Goal: Transaction & Acquisition: Purchase product/service

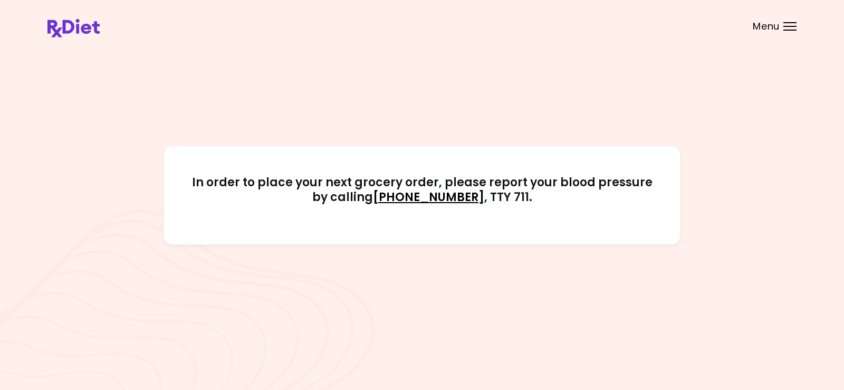
click at [789, 24] on div "Menu" at bounding box center [790, 26] width 13 height 8
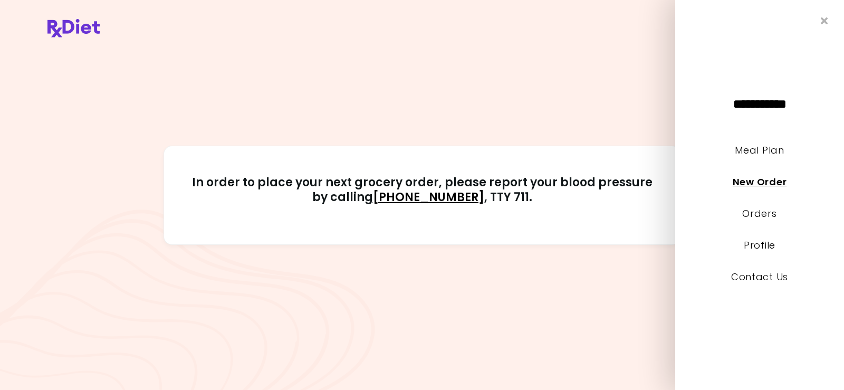
click at [742, 182] on link "New Order" at bounding box center [760, 181] width 54 height 13
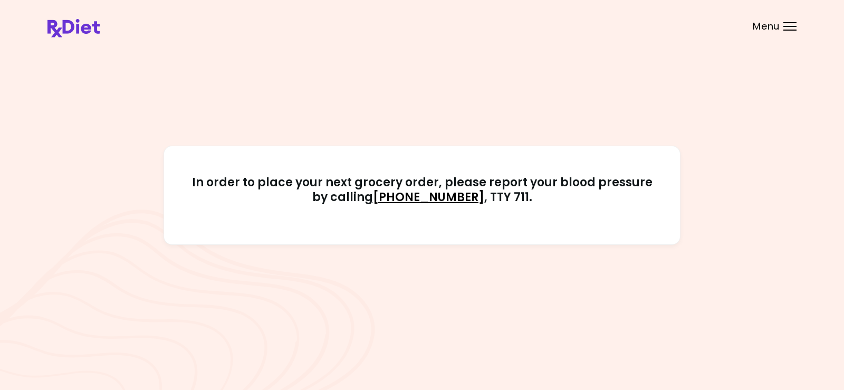
select select "*"
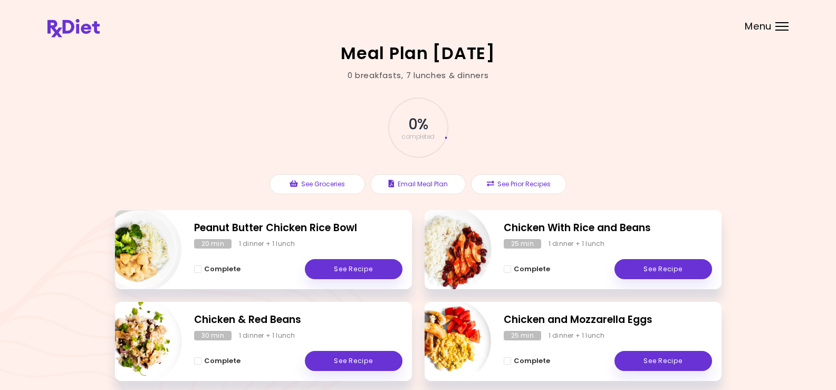
click at [783, 25] on div "Menu" at bounding box center [782, 26] width 13 height 8
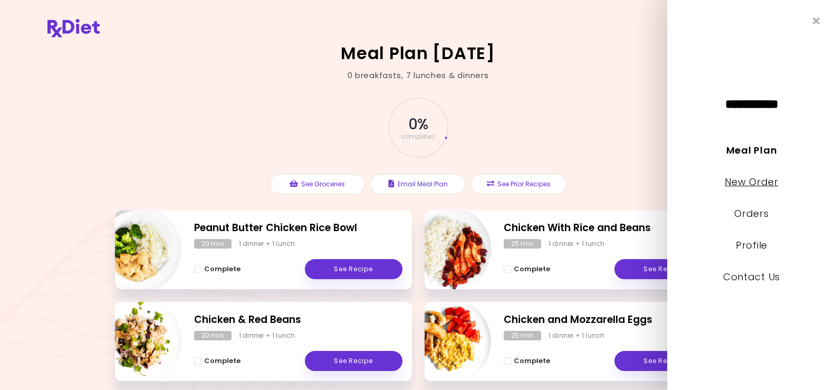
click at [761, 177] on link "New Order" at bounding box center [751, 181] width 53 height 13
select select "*"
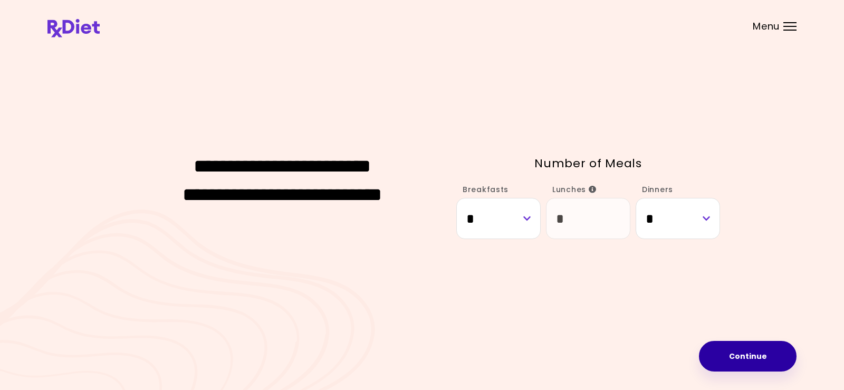
click at [751, 351] on button "Continue" at bounding box center [748, 356] width 98 height 31
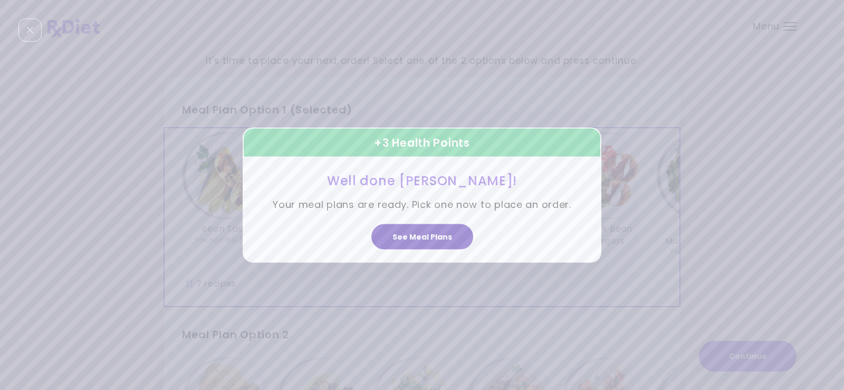
click at [440, 240] on button "See Meal Plans" at bounding box center [422, 236] width 102 height 25
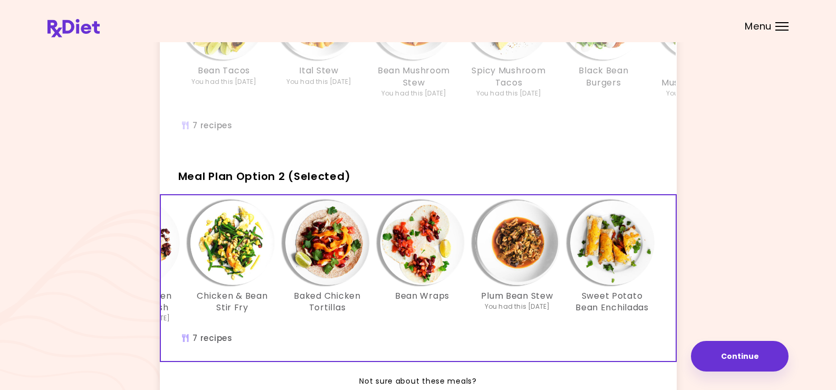
scroll to position [250, 0]
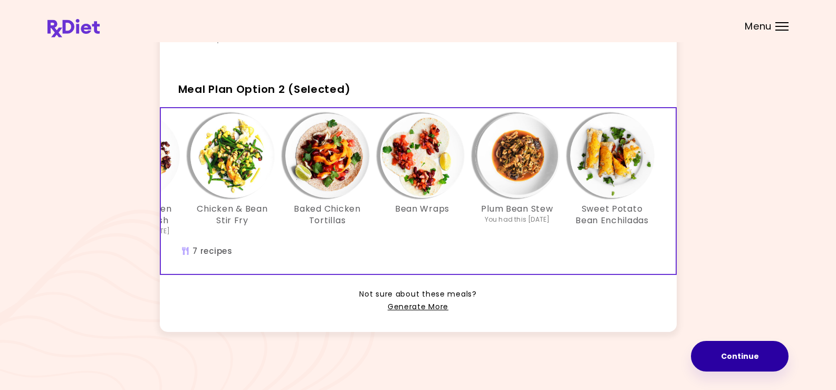
click at [741, 356] on button "Continue" at bounding box center [740, 356] width 98 height 31
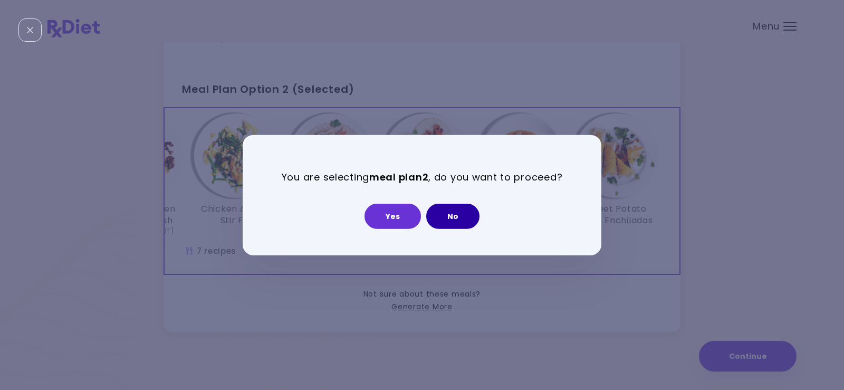
click at [454, 219] on button "No" at bounding box center [452, 216] width 53 height 25
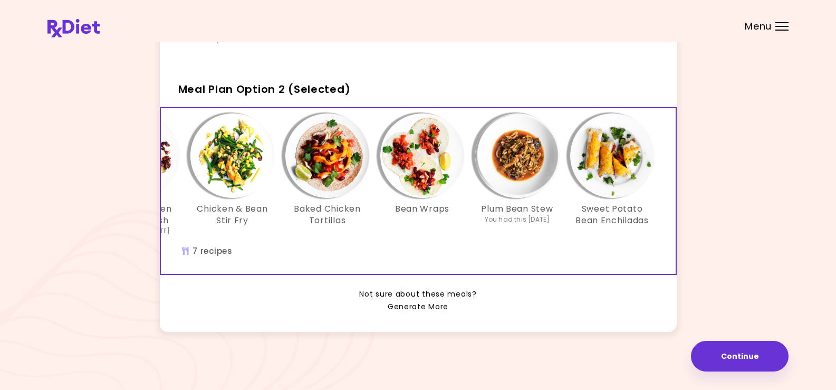
click at [424, 304] on link "Generate More" at bounding box center [418, 307] width 61 height 13
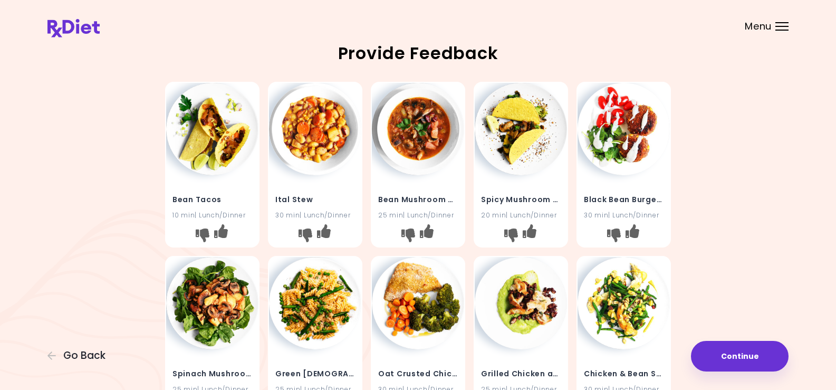
click at [311, 135] on img at bounding box center [315, 129] width 92 height 92
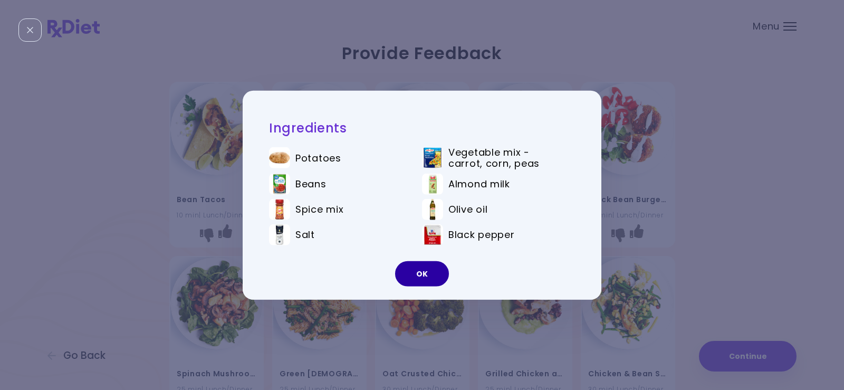
click at [424, 275] on button "OK" at bounding box center [422, 273] width 54 height 25
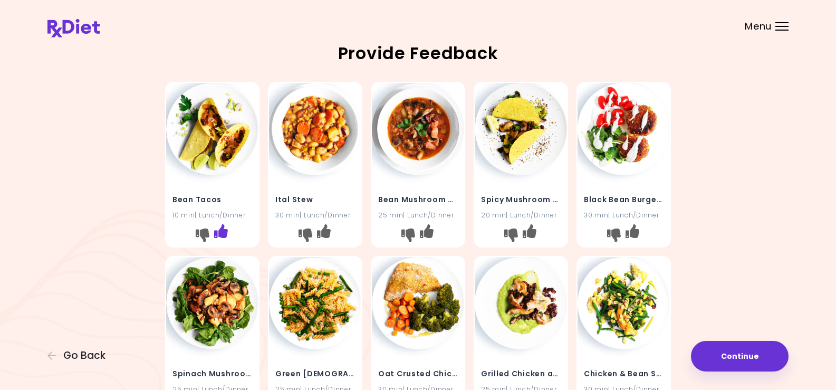
click at [221, 226] on icon "I like this recipe" at bounding box center [221, 231] width 14 height 14
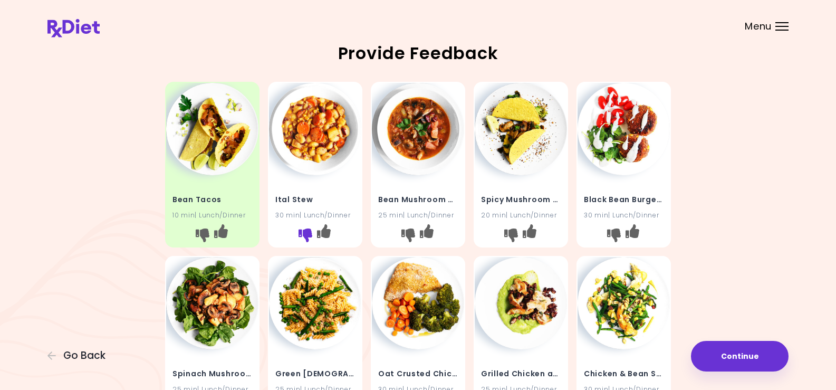
click at [304, 230] on icon "I don't like this recipe" at bounding box center [306, 235] width 14 height 14
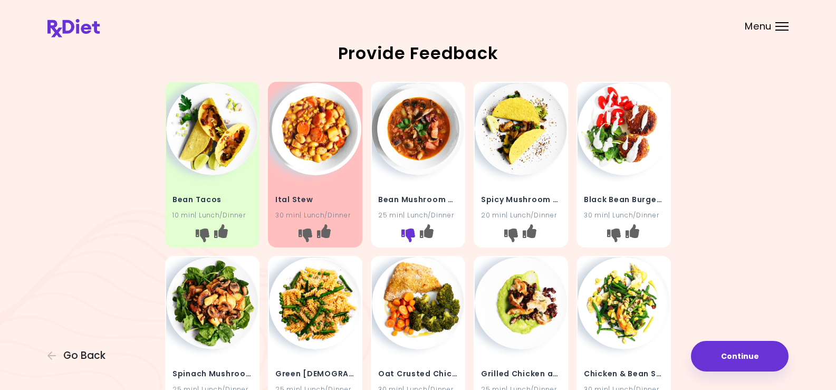
click at [408, 235] on icon "I don't like this recipe" at bounding box center [409, 235] width 14 height 14
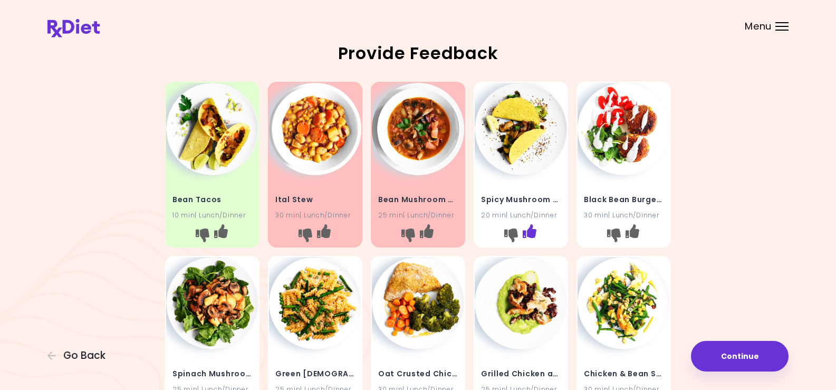
click at [531, 232] on icon "I like this recipe" at bounding box center [530, 231] width 14 height 14
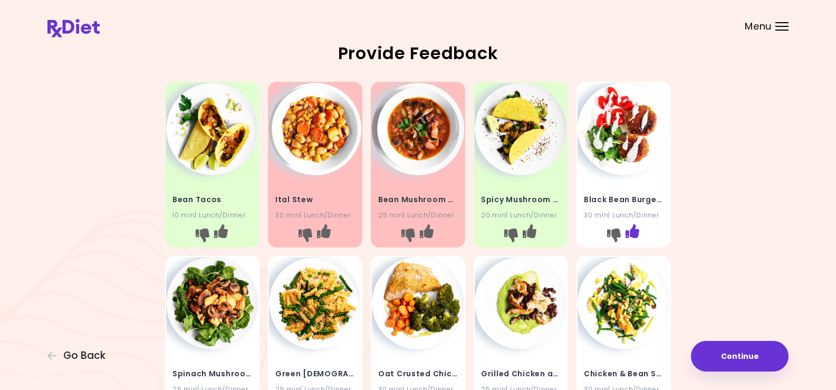
click at [634, 231] on icon "I like this recipe" at bounding box center [633, 231] width 14 height 14
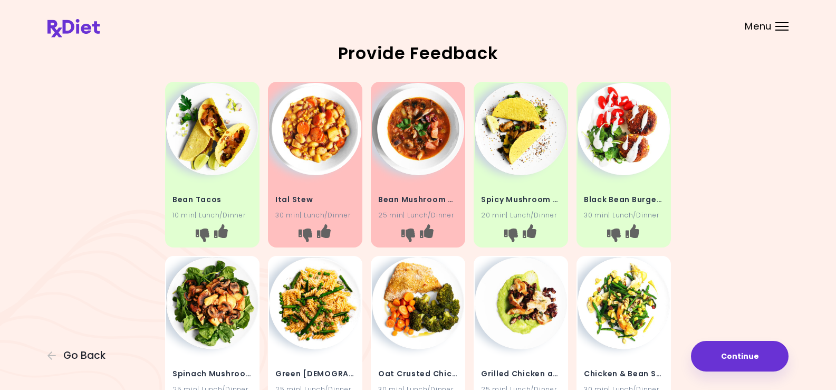
scroll to position [106, 0]
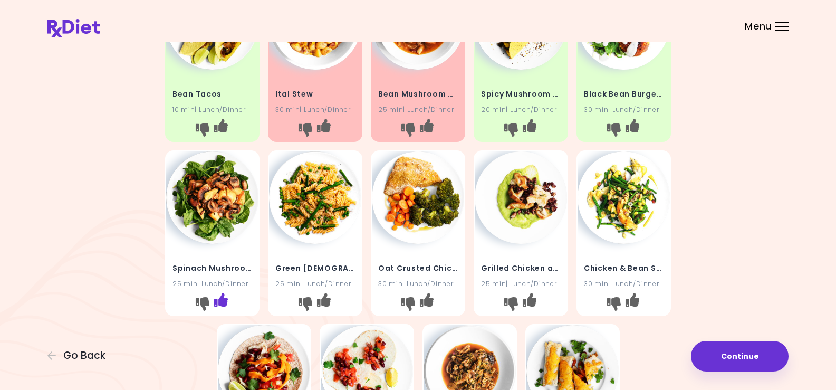
click at [227, 295] on icon "I like this recipe" at bounding box center [221, 299] width 14 height 14
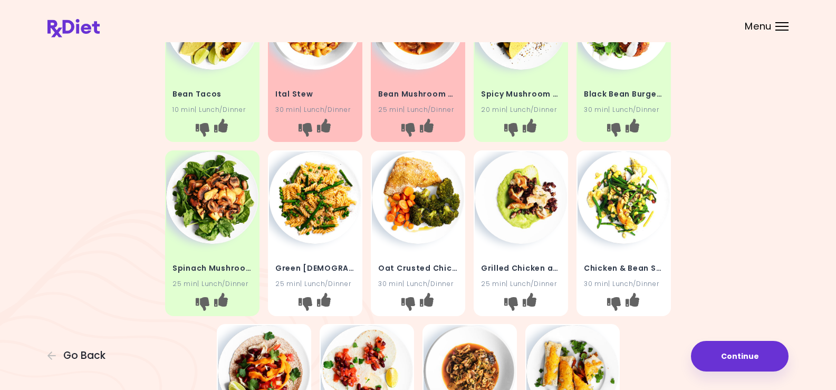
click at [321, 217] on img at bounding box center [315, 197] width 92 height 92
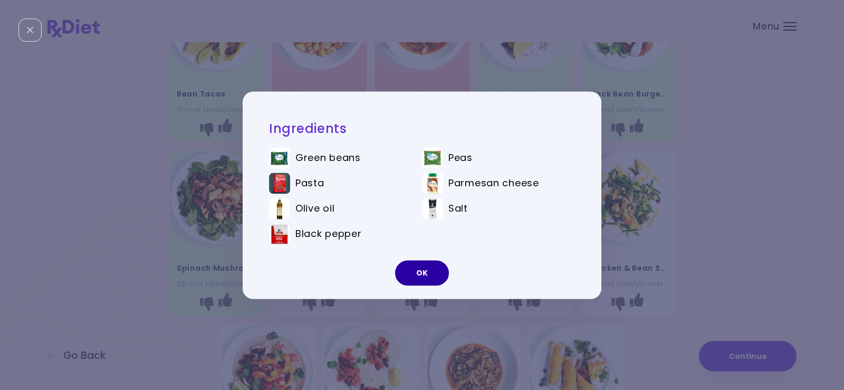
click at [412, 269] on button "OK" at bounding box center [422, 272] width 54 height 25
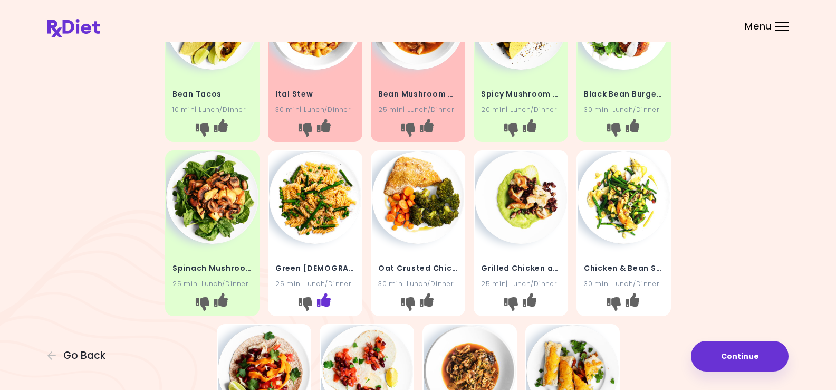
click at [323, 296] on icon "I like this recipe" at bounding box center [324, 299] width 14 height 14
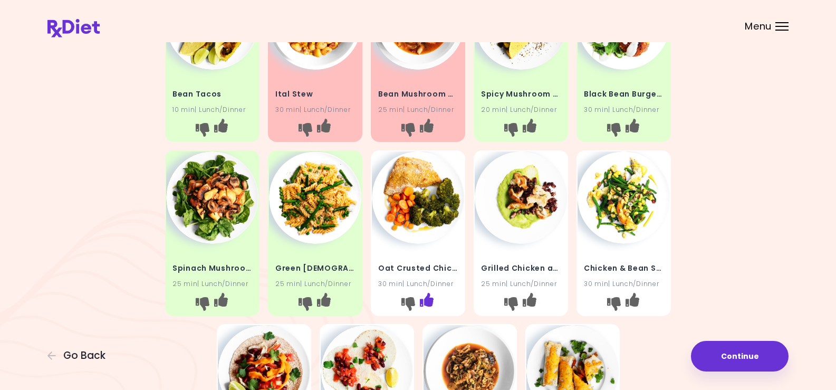
click at [425, 296] on icon "I like this recipe" at bounding box center [427, 299] width 14 height 14
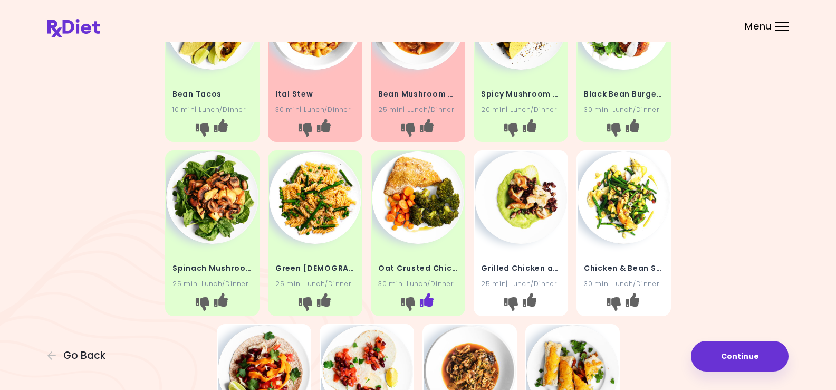
scroll to position [211, 0]
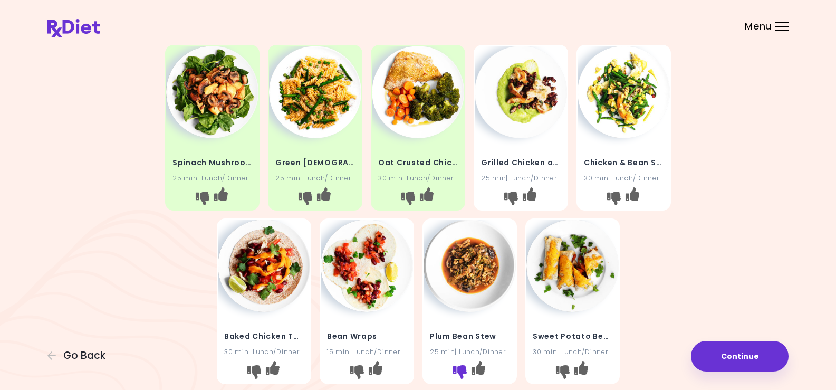
click at [457, 370] on icon "I don't like this recipe" at bounding box center [460, 372] width 14 height 14
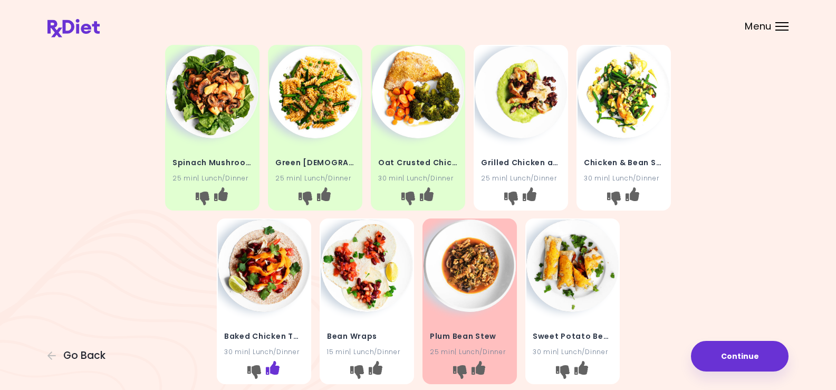
click at [274, 365] on icon "I like this recipe" at bounding box center [272, 368] width 14 height 14
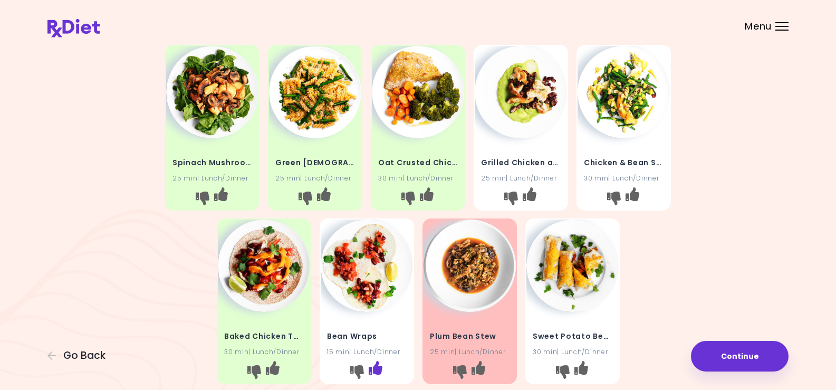
click at [382, 367] on icon "I like this recipe" at bounding box center [375, 368] width 14 height 14
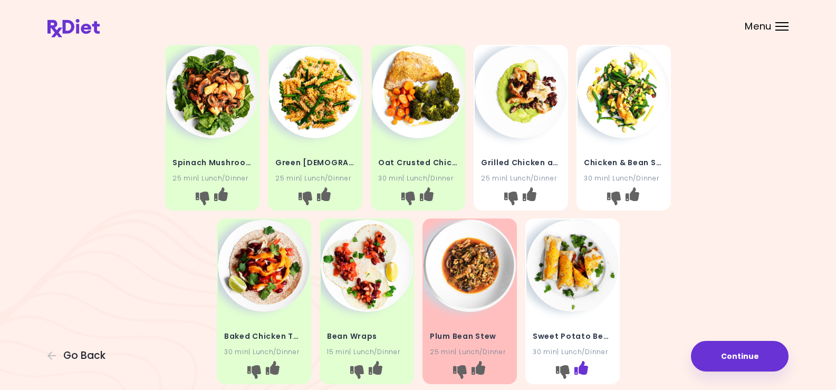
click at [584, 363] on icon "I like this recipe" at bounding box center [581, 368] width 14 height 14
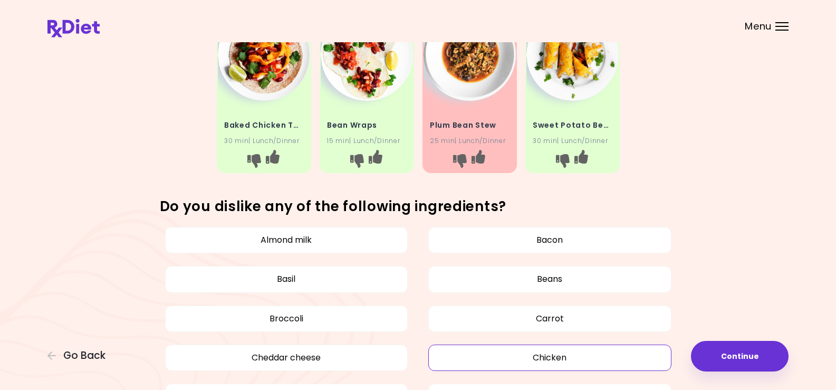
scroll to position [475, 0]
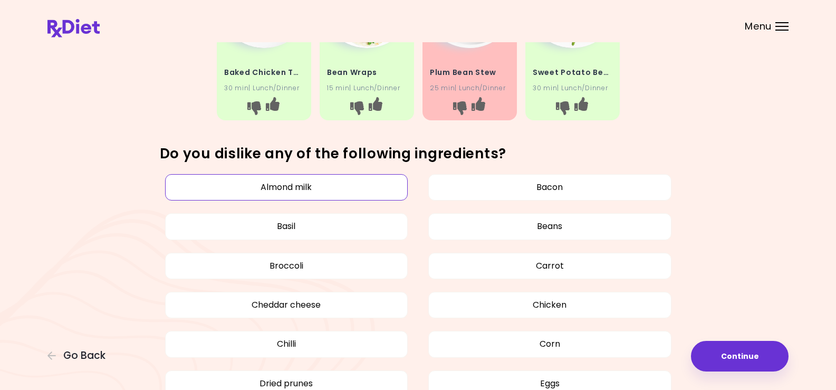
click at [297, 182] on button "Almond milk" at bounding box center [286, 187] width 243 height 26
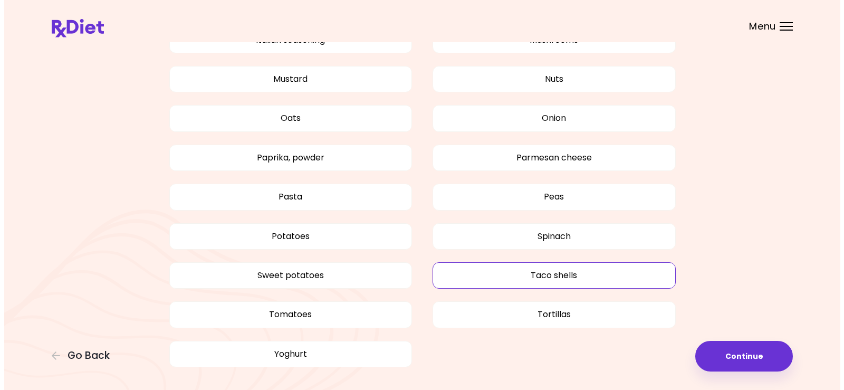
scroll to position [939, 0]
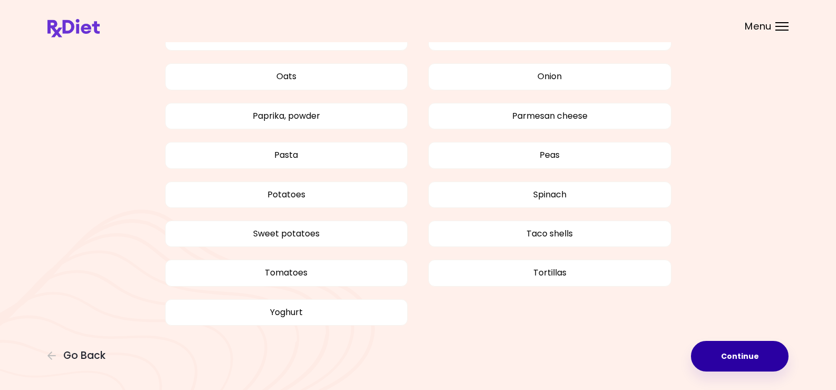
click at [736, 352] on button "Continue" at bounding box center [740, 356] width 98 height 31
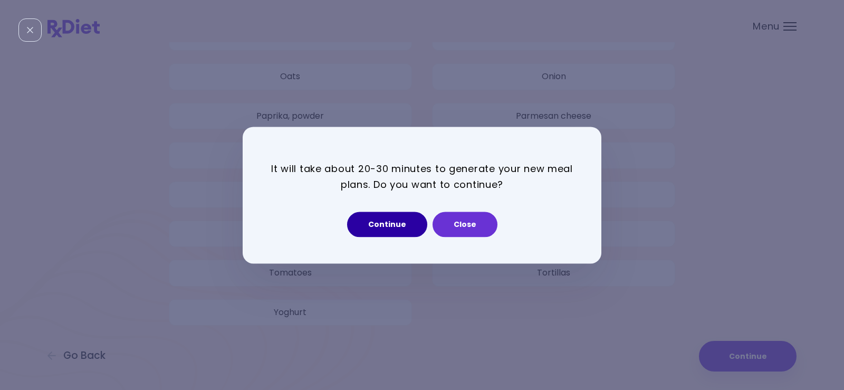
click at [393, 218] on button "Continue" at bounding box center [387, 224] width 80 height 25
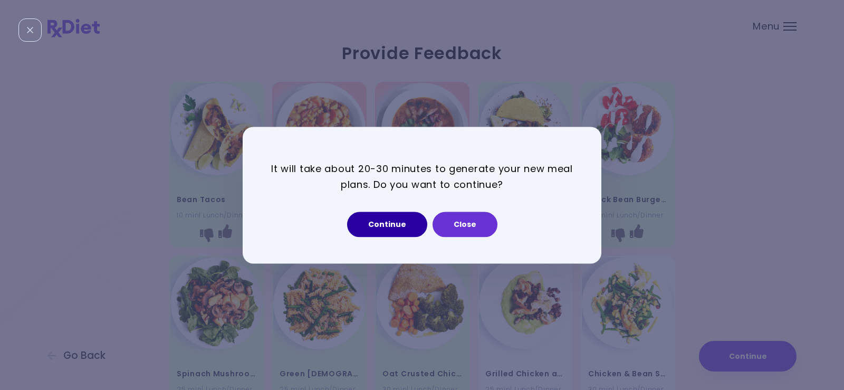
select select "*"
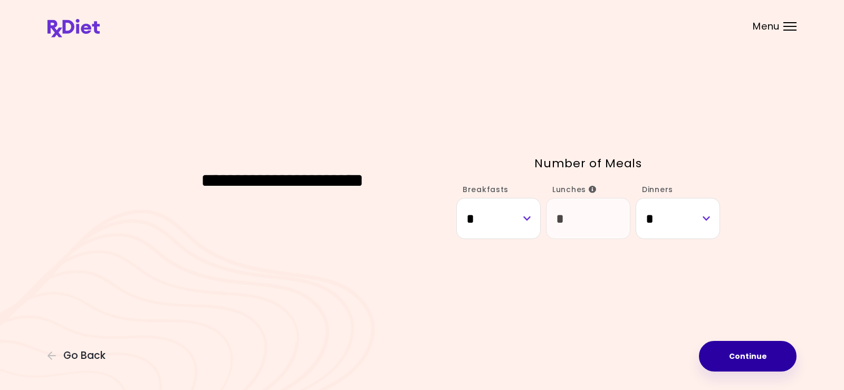
click at [752, 353] on button "Continue" at bounding box center [748, 356] width 98 height 31
